Goal: Browse casually: Explore the website without a specific task or goal

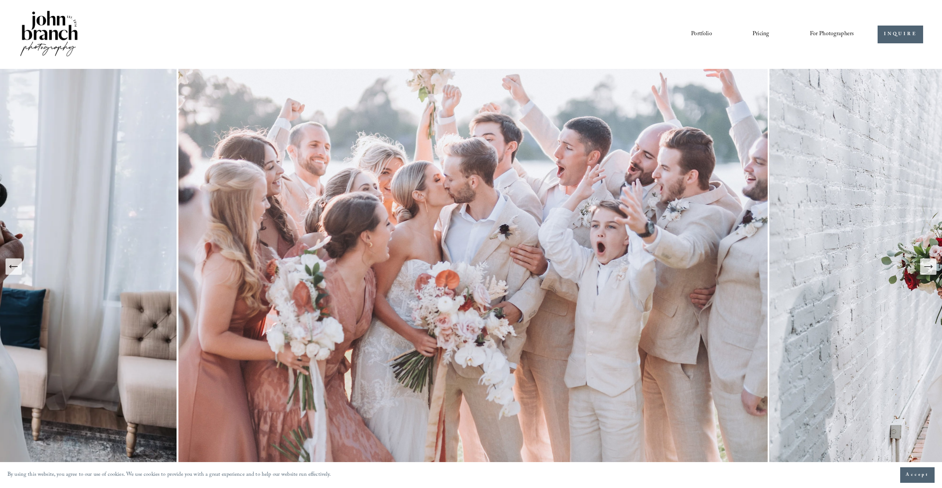
click at [701, 31] on link "Portfolio" at bounding box center [701, 34] width 21 height 13
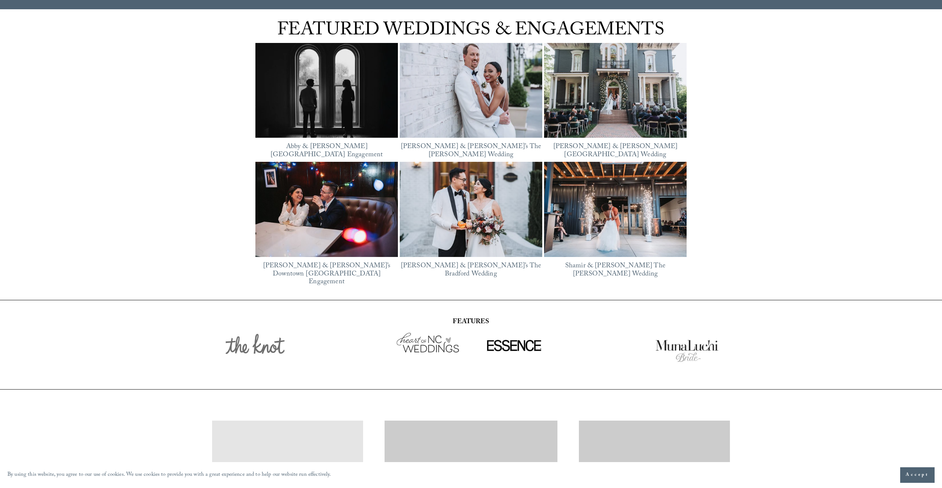
scroll to position [1027, 0]
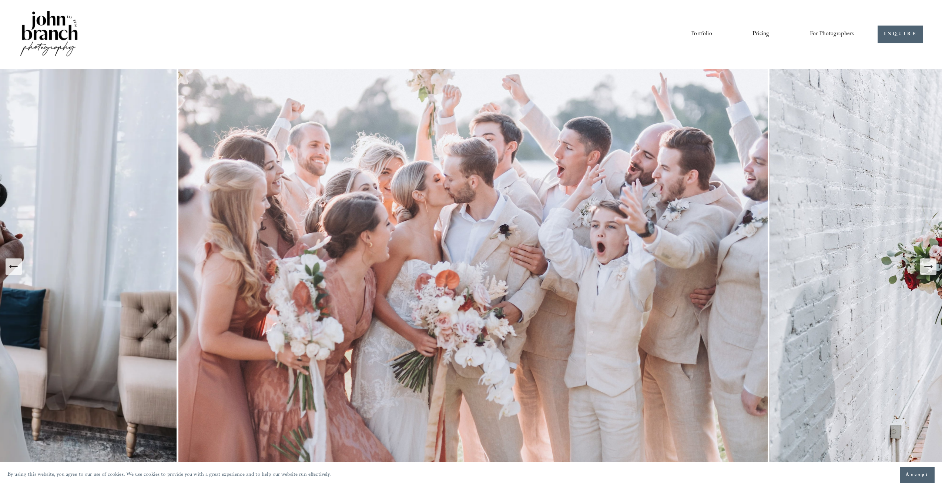
click at [930, 265] on icon "Next Slide" at bounding box center [928, 266] width 10 height 10
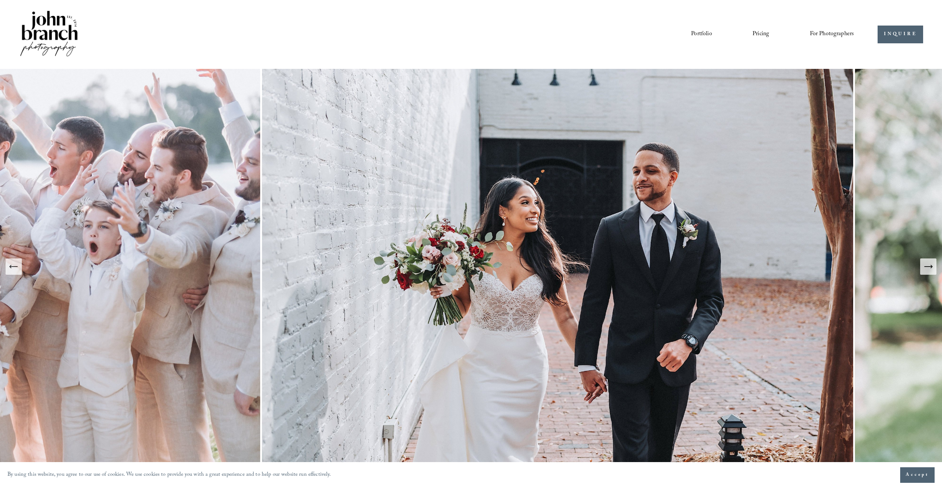
click at [930, 267] on icon "Next Slide" at bounding box center [930, 266] width 1 height 3
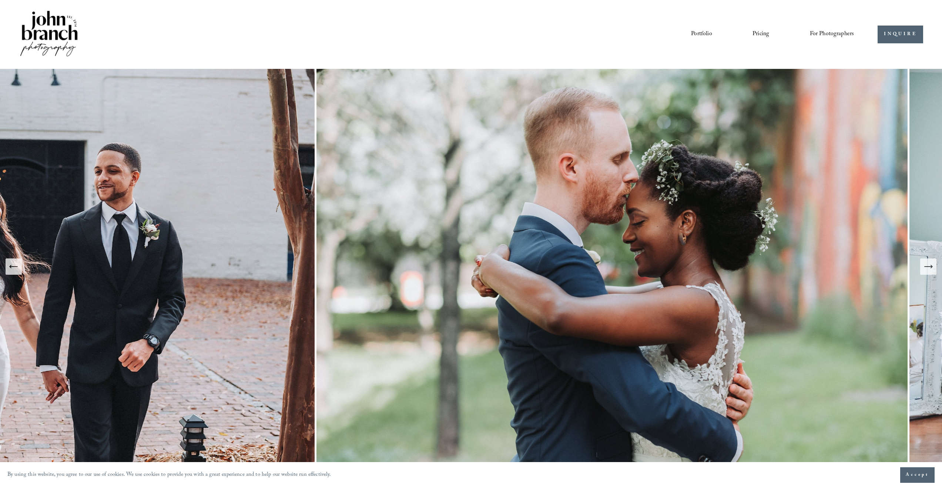
click at [931, 267] on icon "Next Slide" at bounding box center [928, 266] width 10 height 10
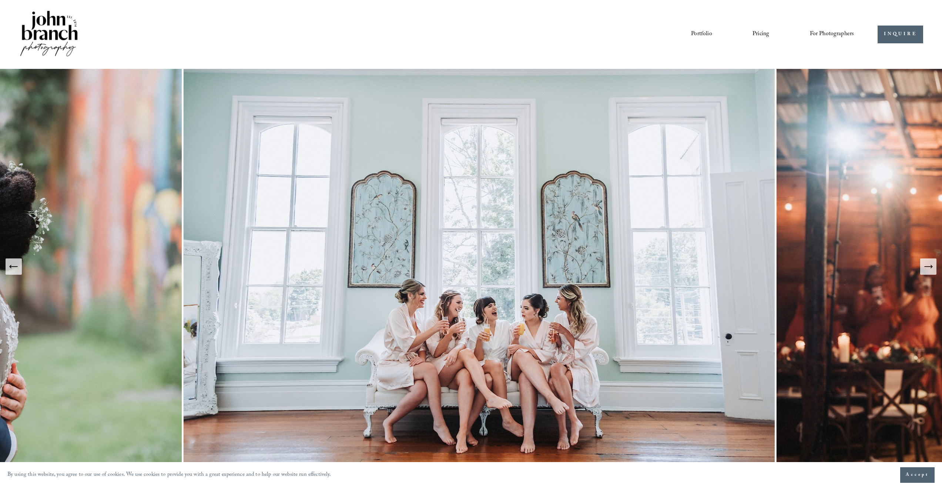
click at [931, 267] on icon "Next Slide" at bounding box center [928, 266] width 10 height 10
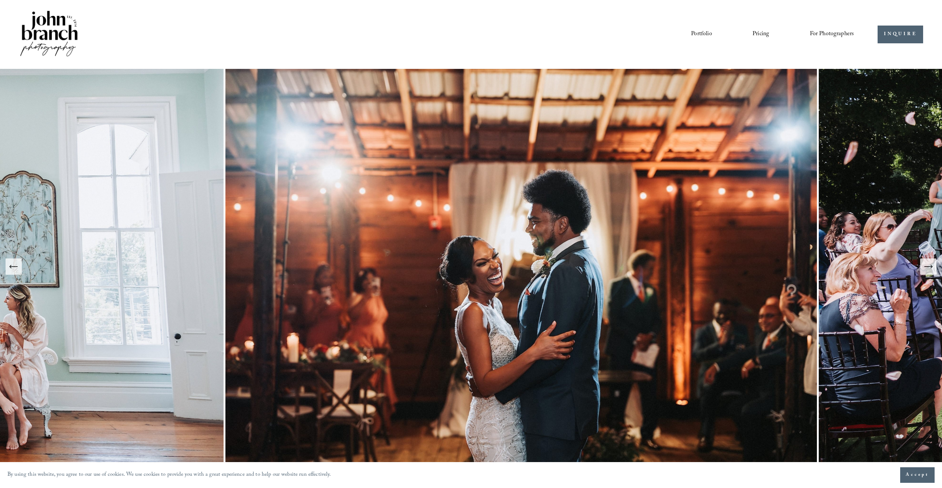
click at [931, 267] on icon "Next Slide" at bounding box center [928, 266] width 10 height 10
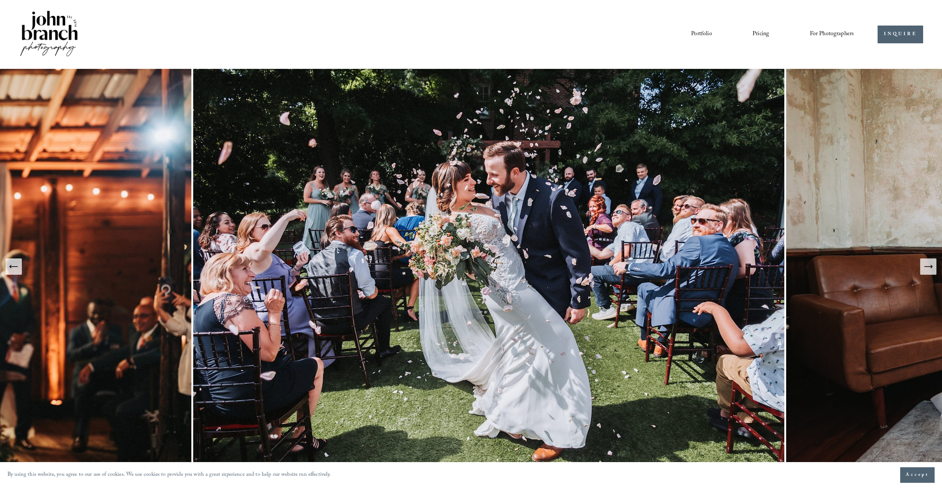
click at [931, 267] on icon "Next Slide" at bounding box center [928, 266] width 10 height 10
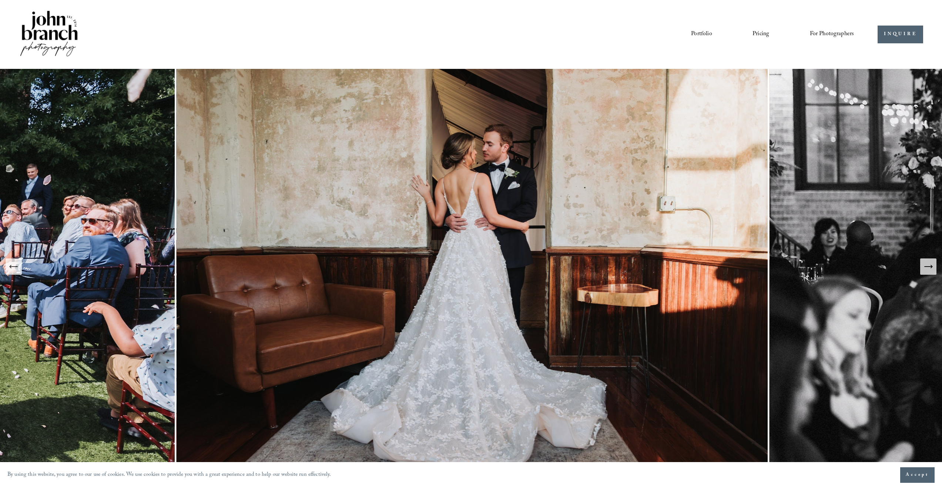
click at [931, 267] on icon "Next Slide" at bounding box center [928, 266] width 10 height 10
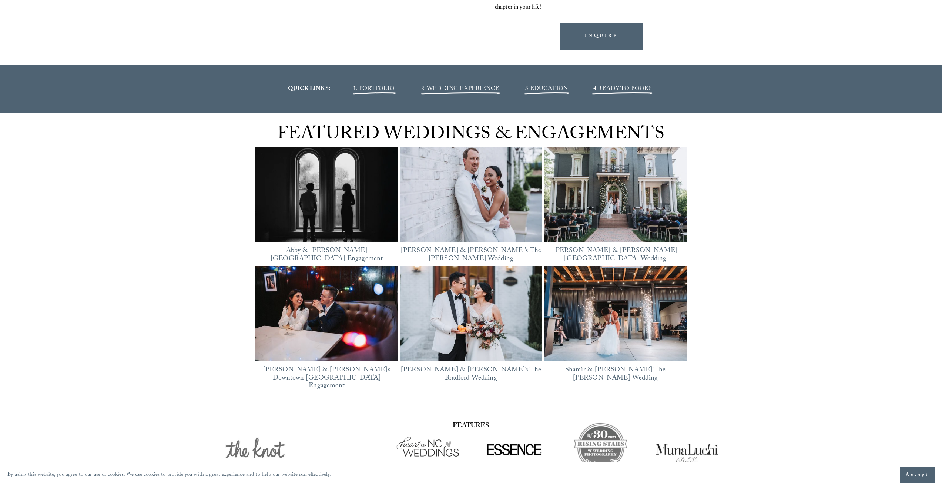
scroll to position [919, 0]
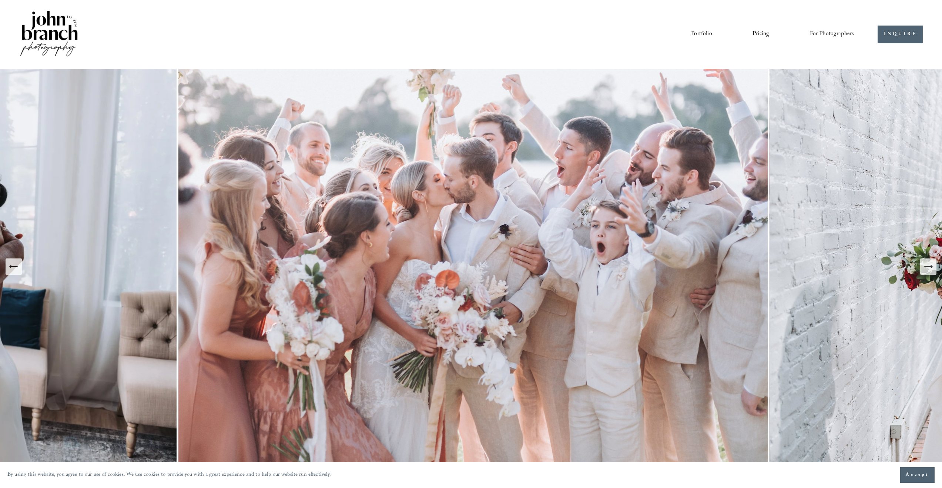
scroll to position [146, 0]
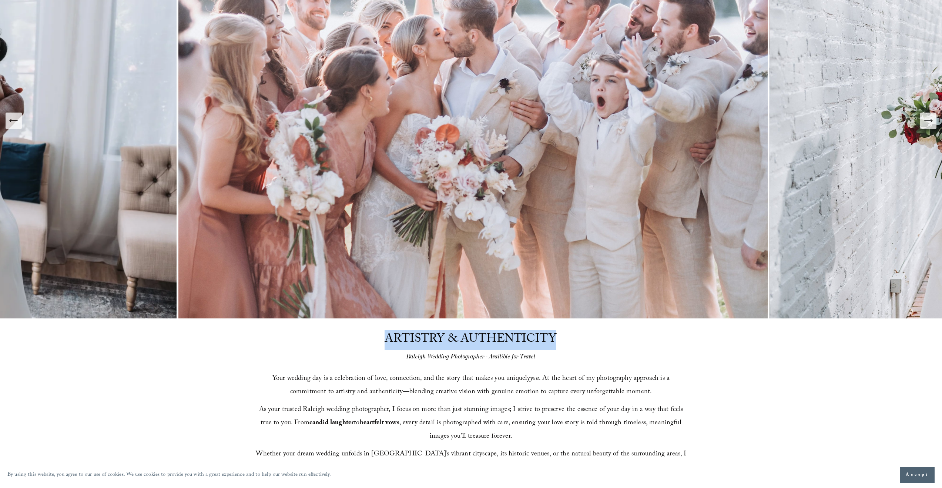
drag, startPoint x: 386, startPoint y: 337, endPoint x: 560, endPoint y: 339, distance: 173.9
click at [560, 339] on div "ARTISTRY & AUTHENTICITY Raleigh Wedding Photographer - Availible for Travel You…" at bounding box center [471, 402] width 942 height 168
copy span "ARTISTRY & AUTHENTICITY"
